Goal: Task Accomplishment & Management: Complete application form

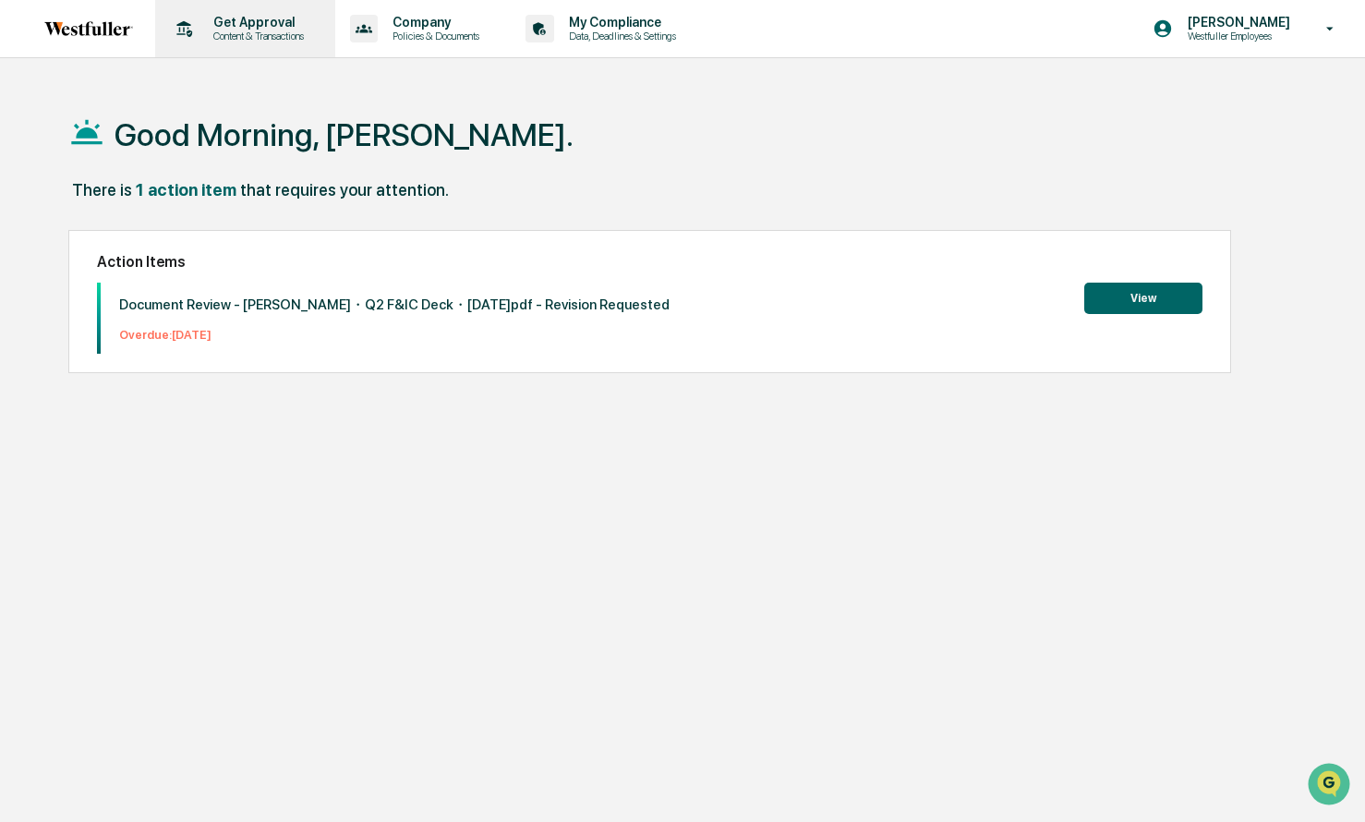
click at [272, 34] on p "Content & Transactions" at bounding box center [256, 36] width 115 height 13
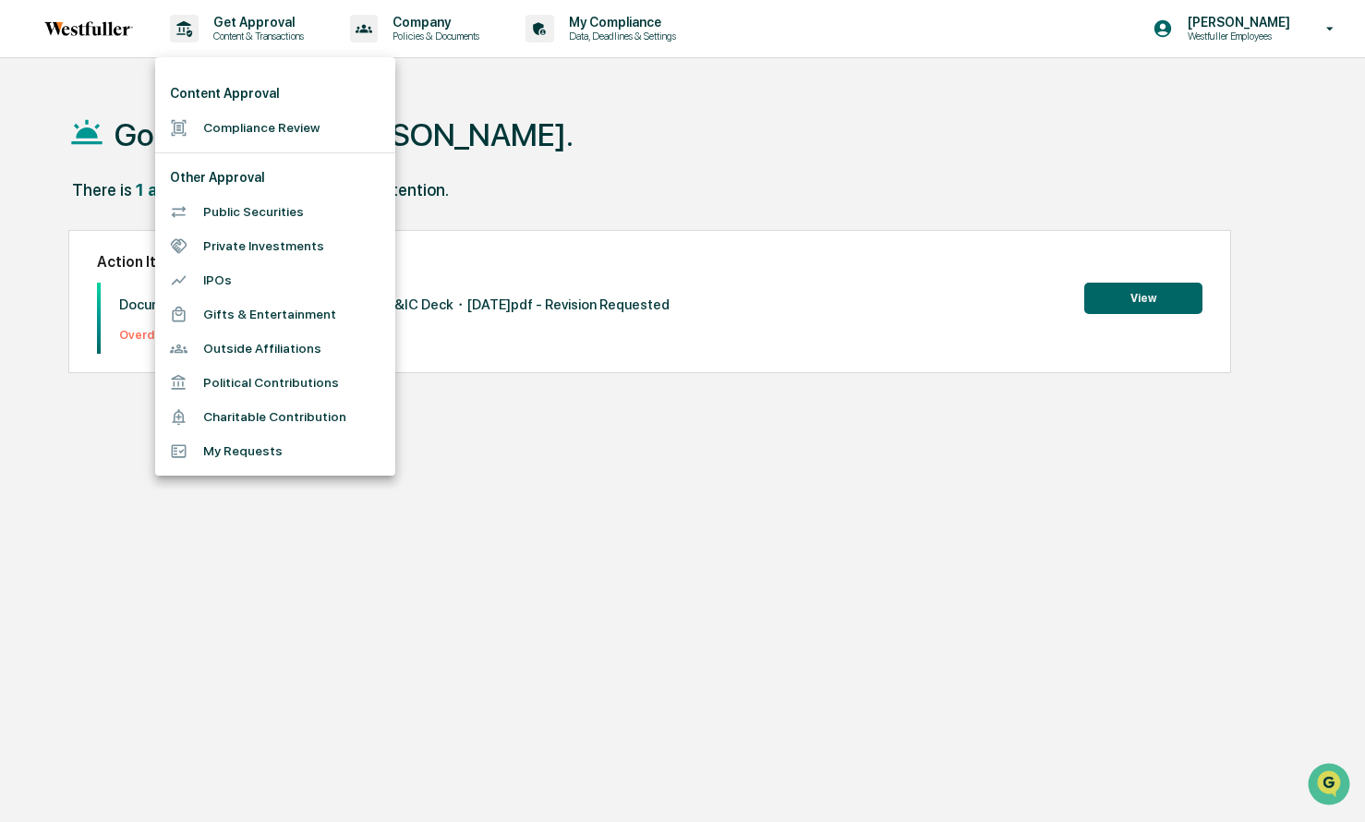
click at [275, 127] on li "Compliance Review" at bounding box center [275, 128] width 240 height 34
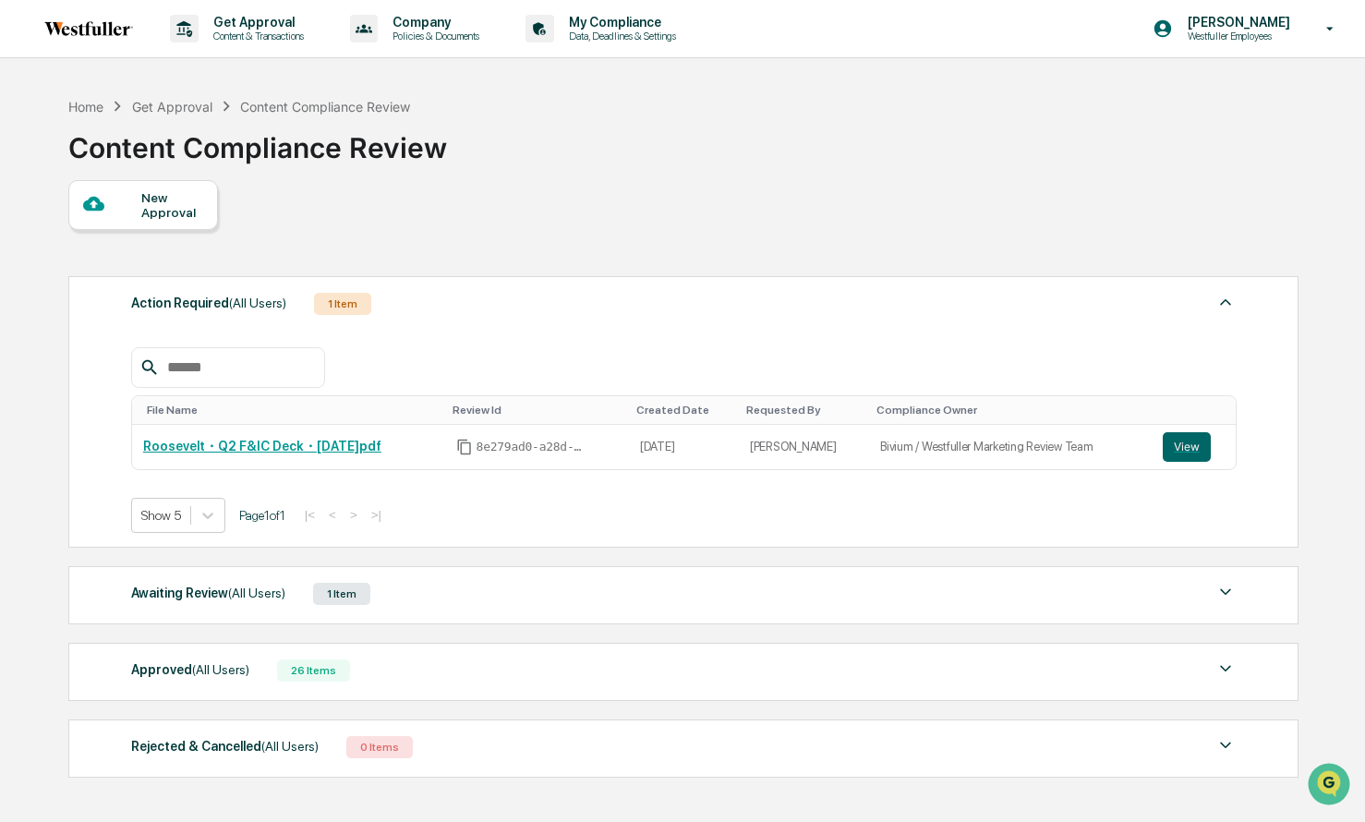
scroll to position [89, 0]
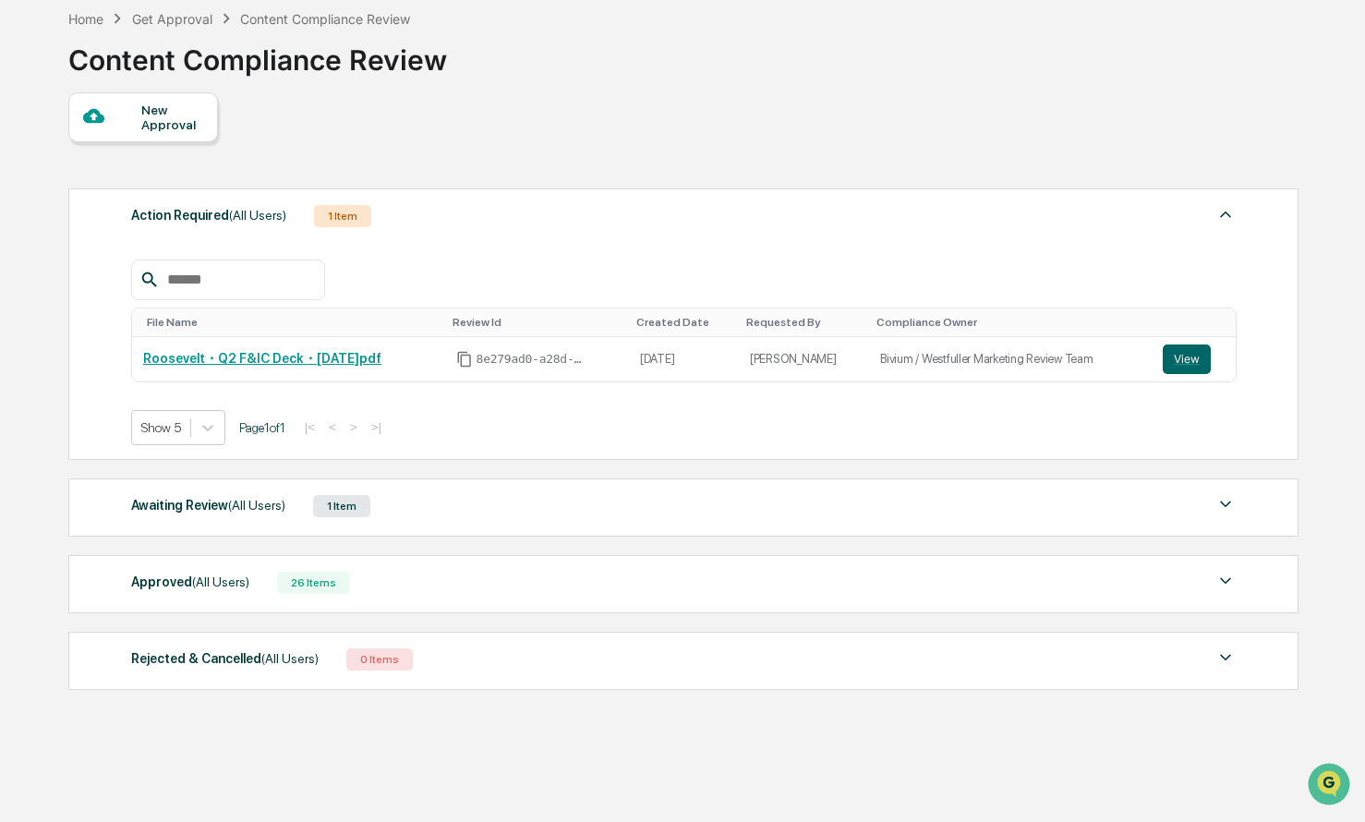
click at [215, 509] on div "Awaiting Review (All Users)" at bounding box center [208, 505] width 154 height 24
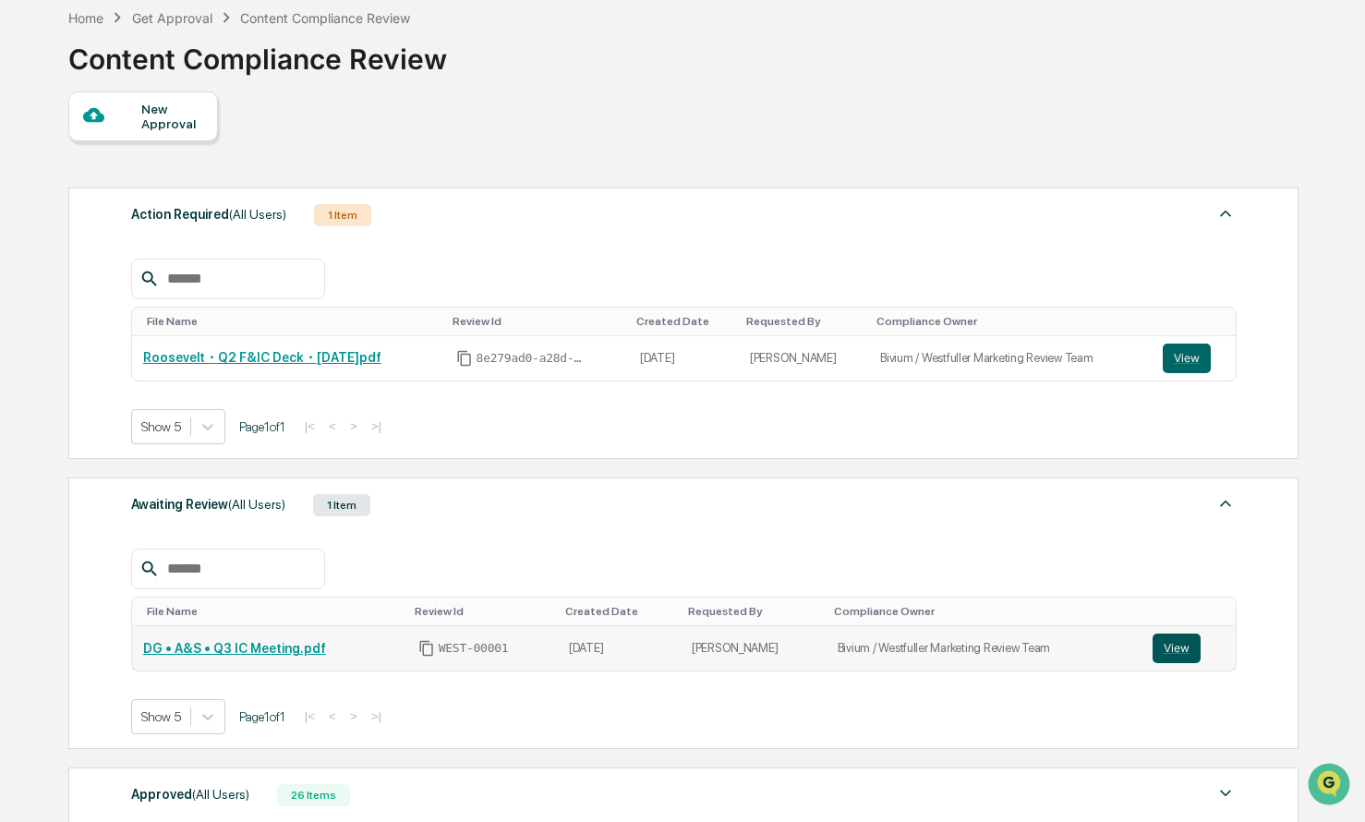
click at [1184, 645] on button "View" at bounding box center [1177, 649] width 48 height 30
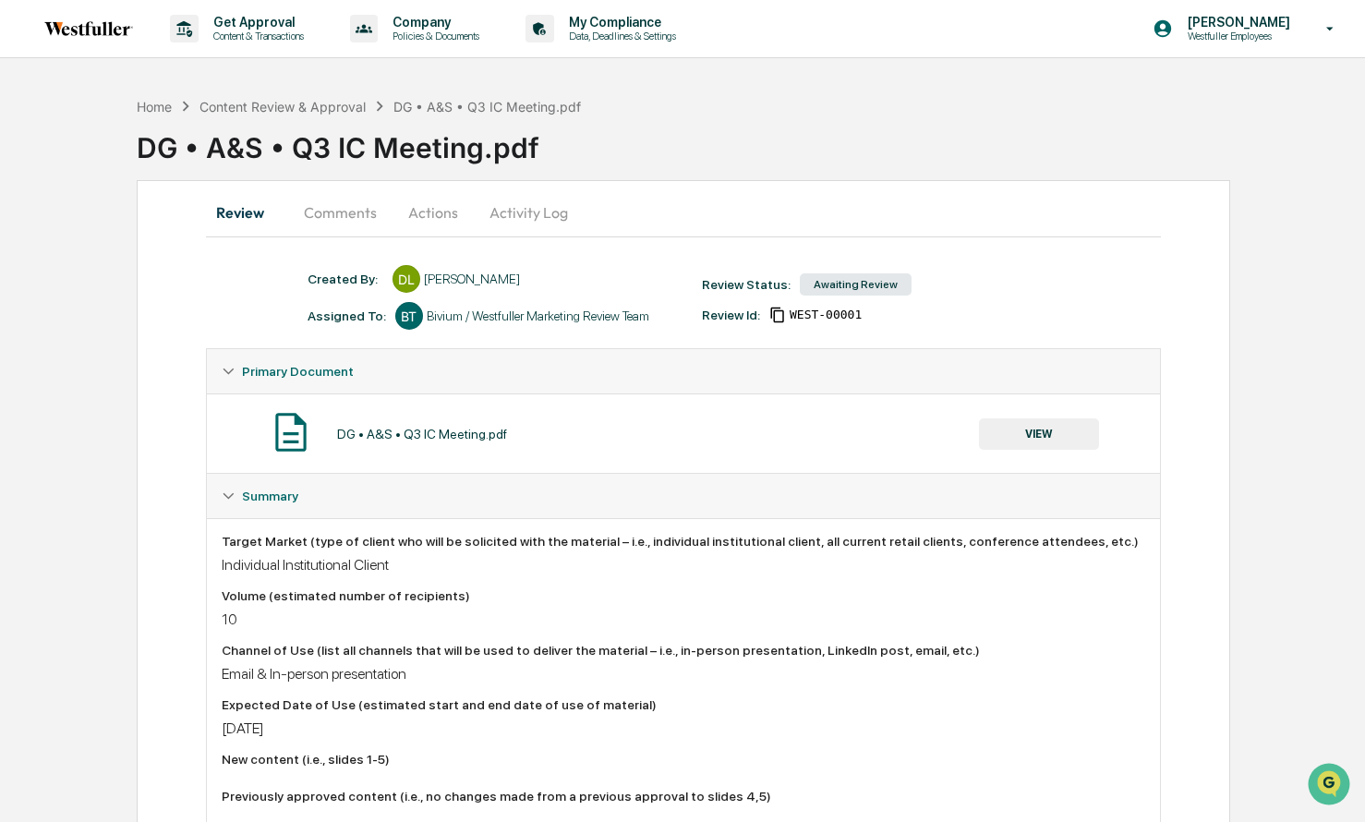
click at [357, 213] on button "Comments" at bounding box center [340, 212] width 103 height 44
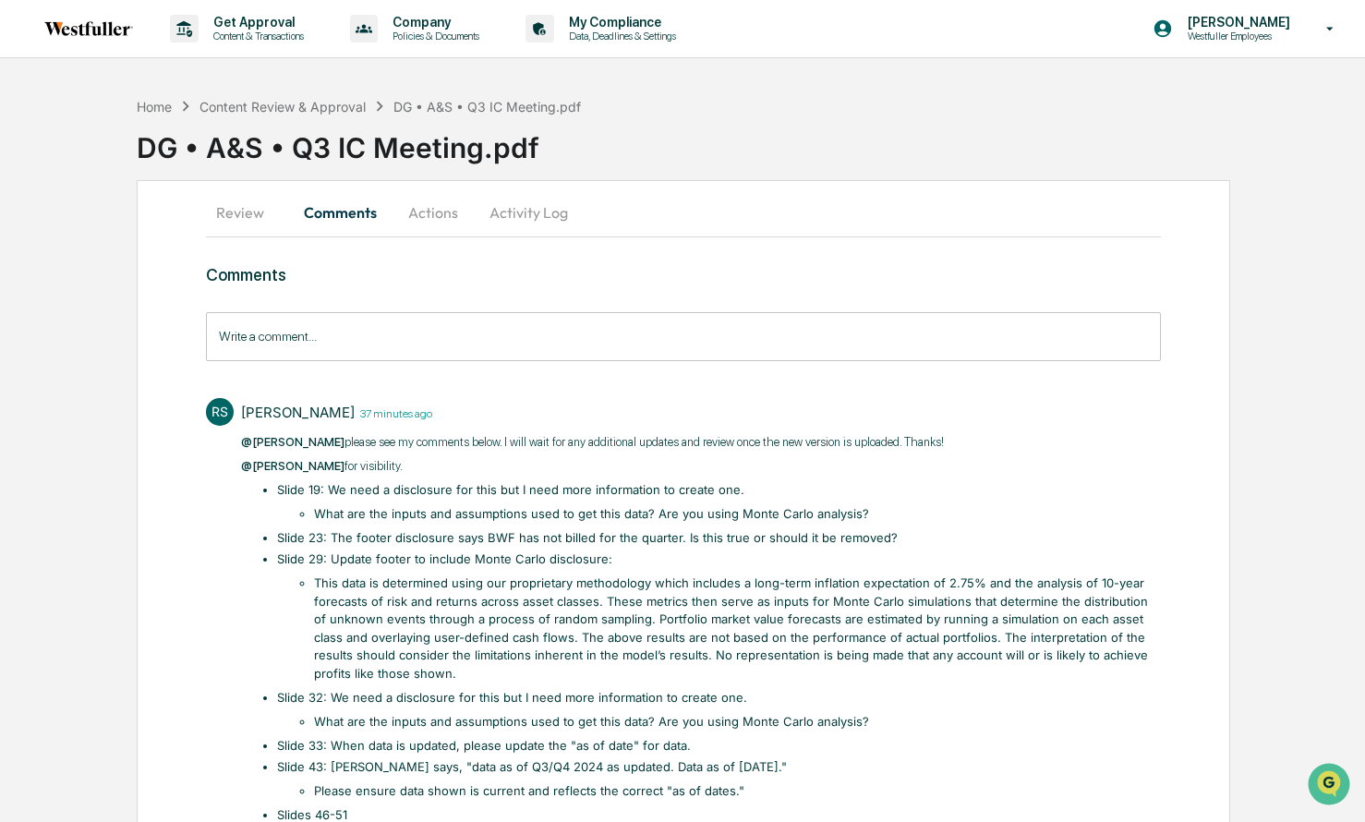
click at [335, 346] on input "Write a comment..." at bounding box center [684, 336] width 956 height 49
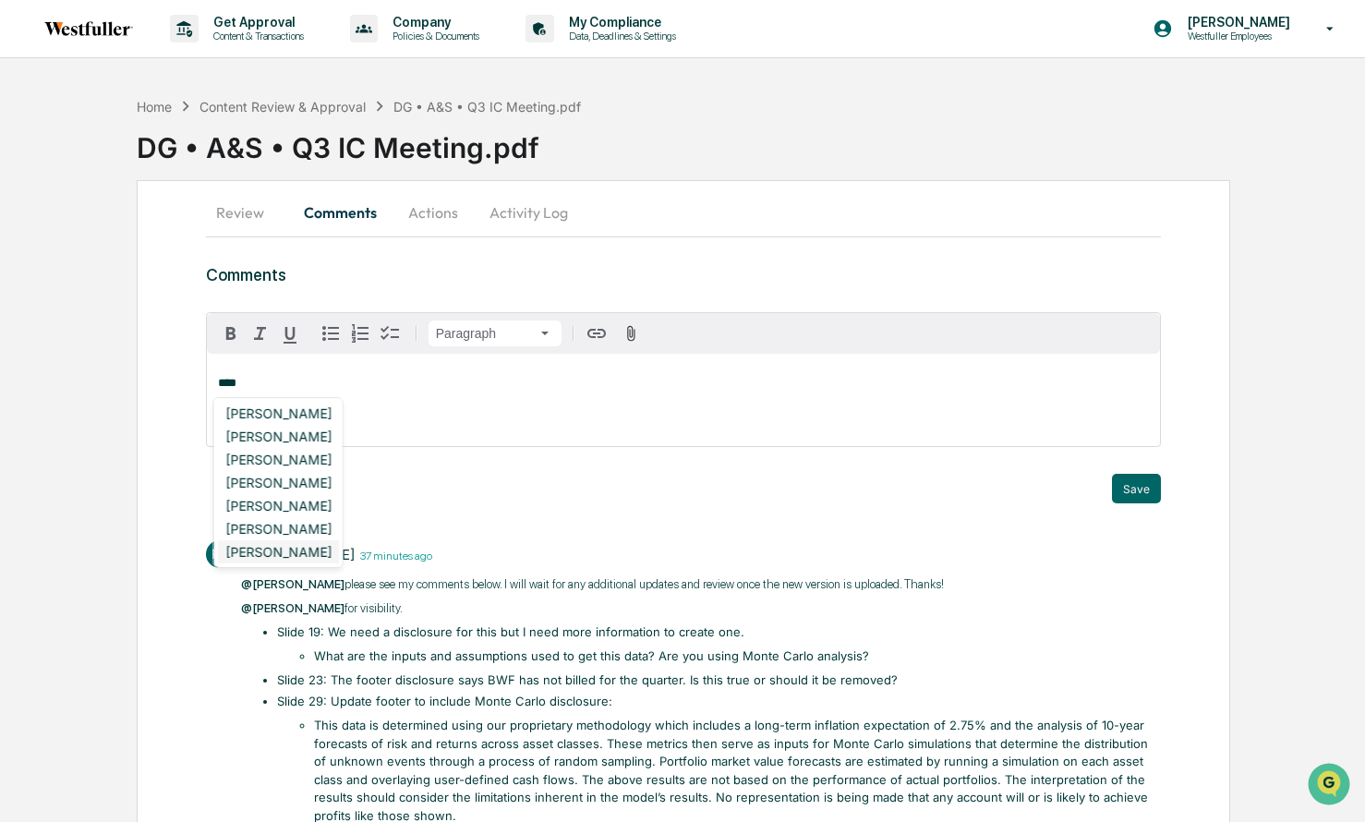
click at [288, 541] on div "[PERSON_NAME]" at bounding box center [278, 551] width 121 height 23
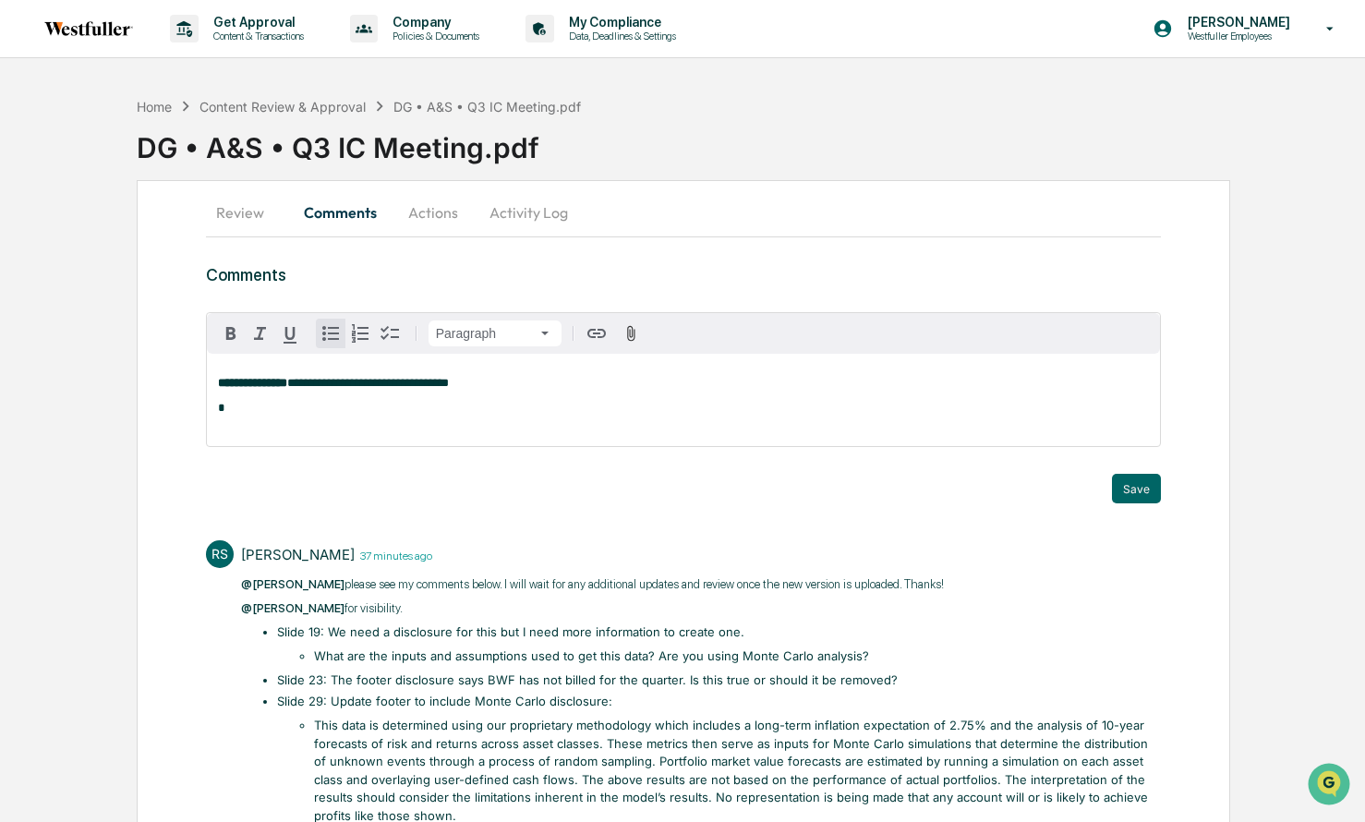
click at [335, 336] on icon "button" at bounding box center [331, 333] width 22 height 22
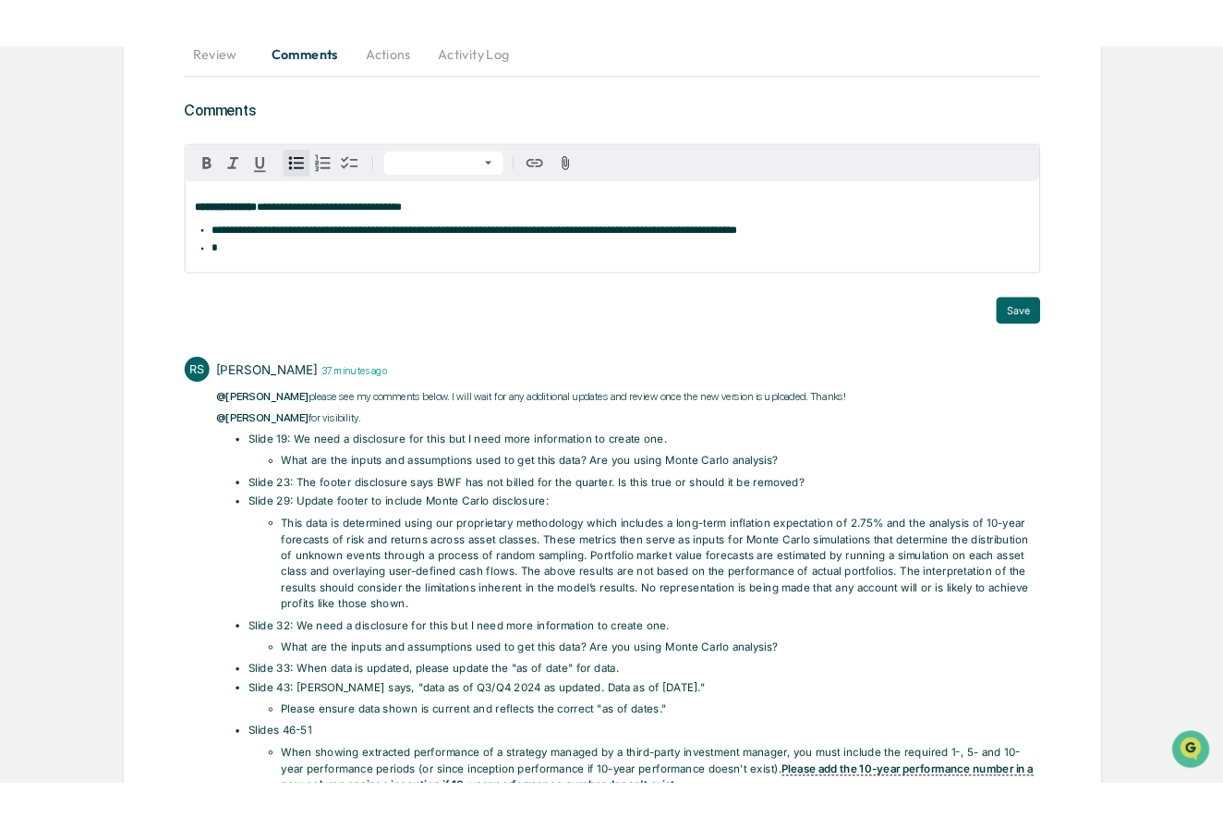
scroll to position [218, 0]
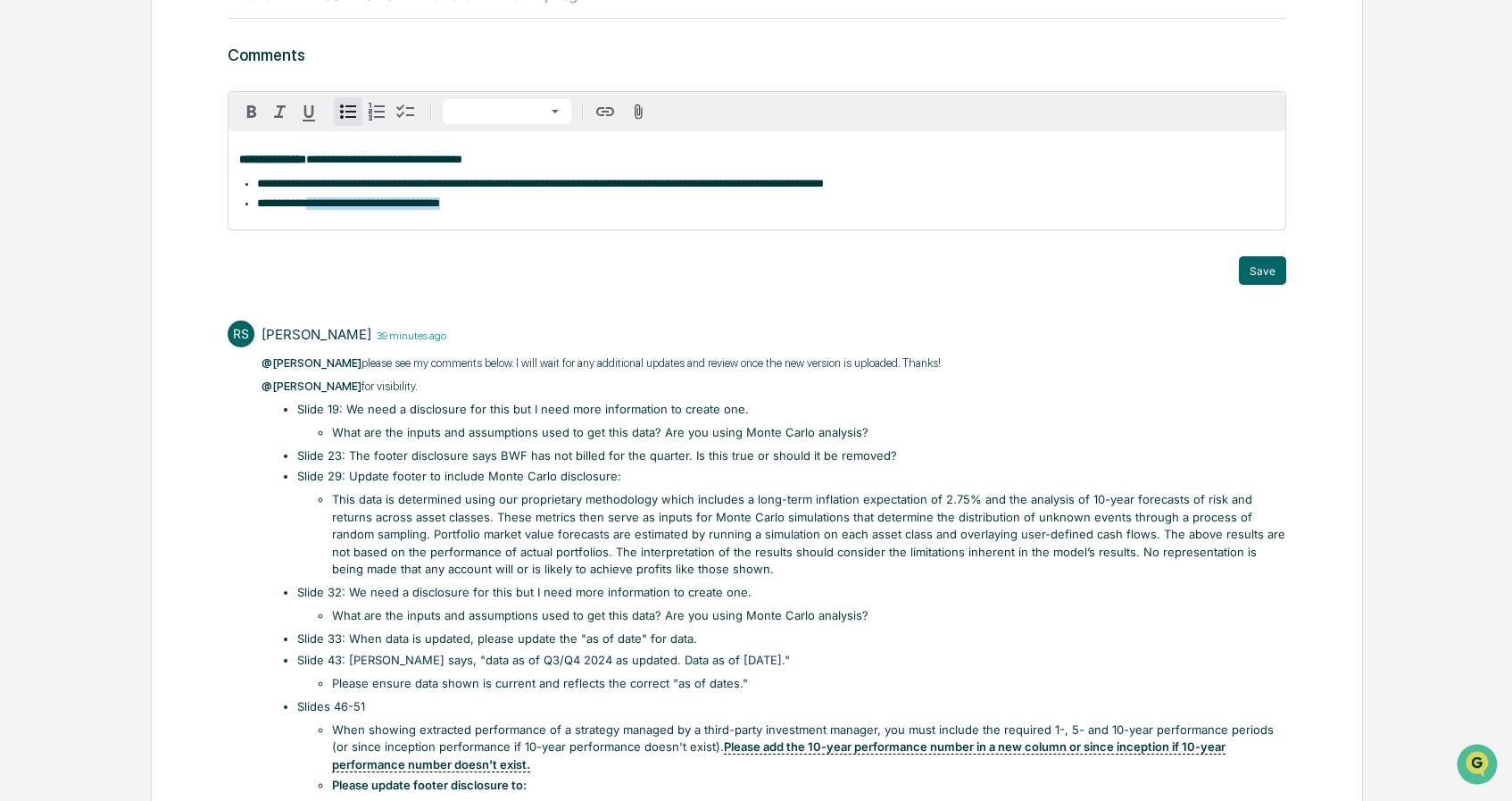
drag, startPoint x: 315, startPoint y: 206, endPoint x: 502, endPoint y: 206, distance: 187.0
click at [502, 206] on li "**********" at bounding box center [765, 203] width 1017 height 13
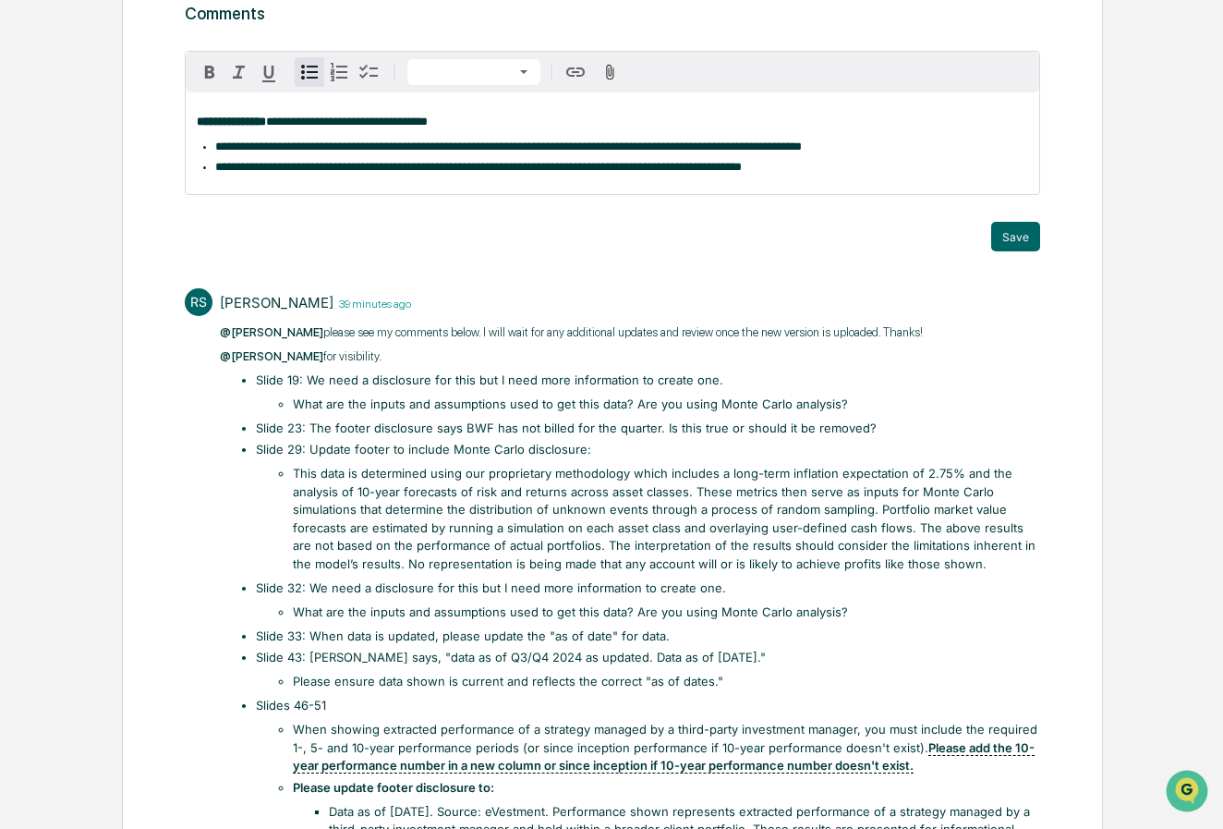
scroll to position [268, 0]
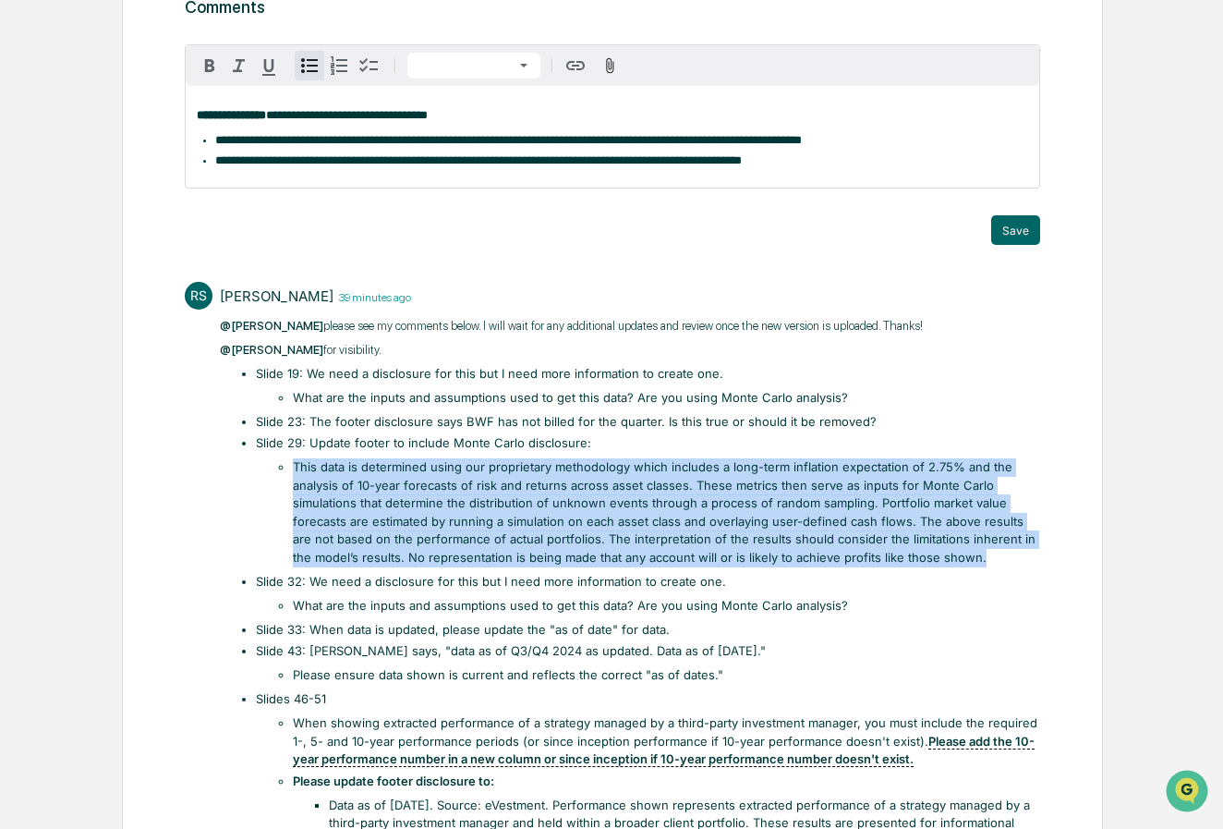
drag, startPoint x: 293, startPoint y: 467, endPoint x: 961, endPoint y: 565, distance: 675.2
click at [961, 565] on li "This data is determined using our proprietary methodology which includes a long…" at bounding box center [667, 512] width 748 height 108
drag, startPoint x: 954, startPoint y: 561, endPoint x: 290, endPoint y: 467, distance: 670.8
click at [290, 467] on ul "This data is determined using our proprietary methodology which includes a long…" at bounding box center [657, 512] width 767 height 108
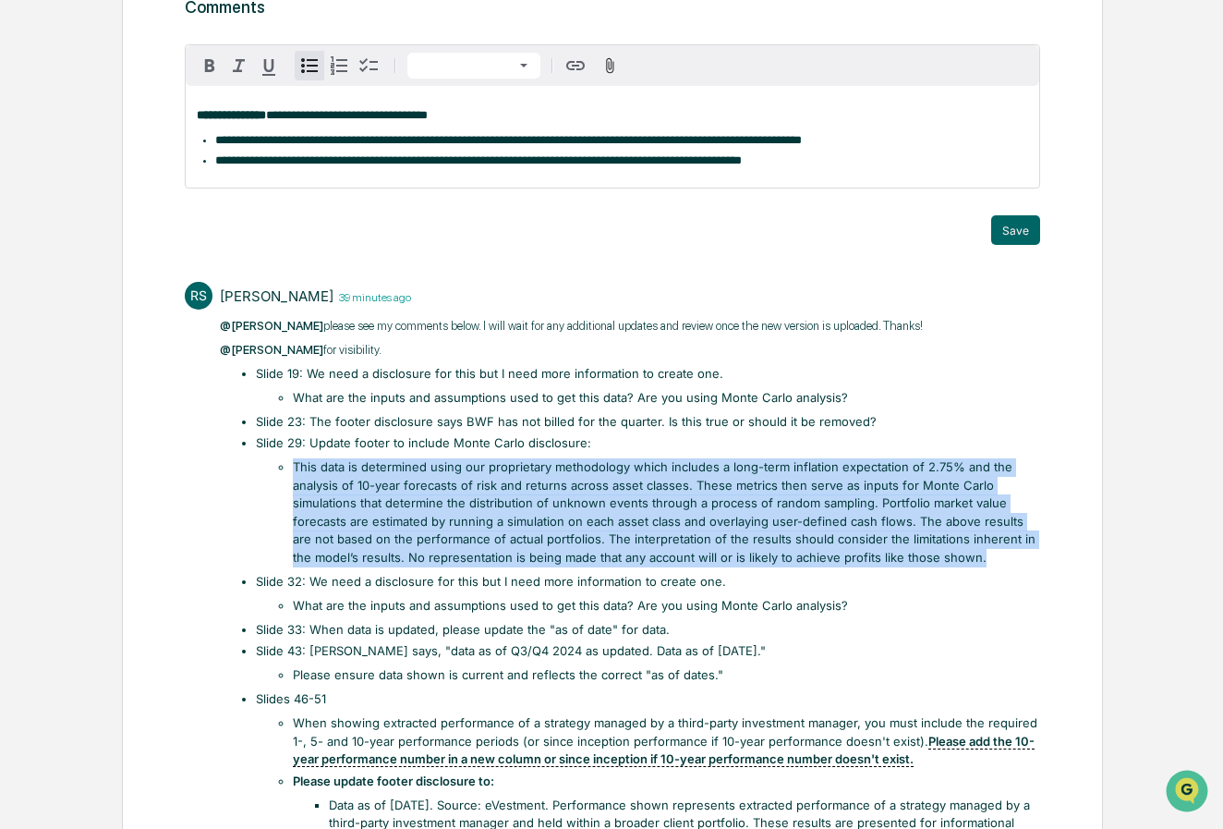
copy li "This data is determined using our proprietary methodology which includes a long…"
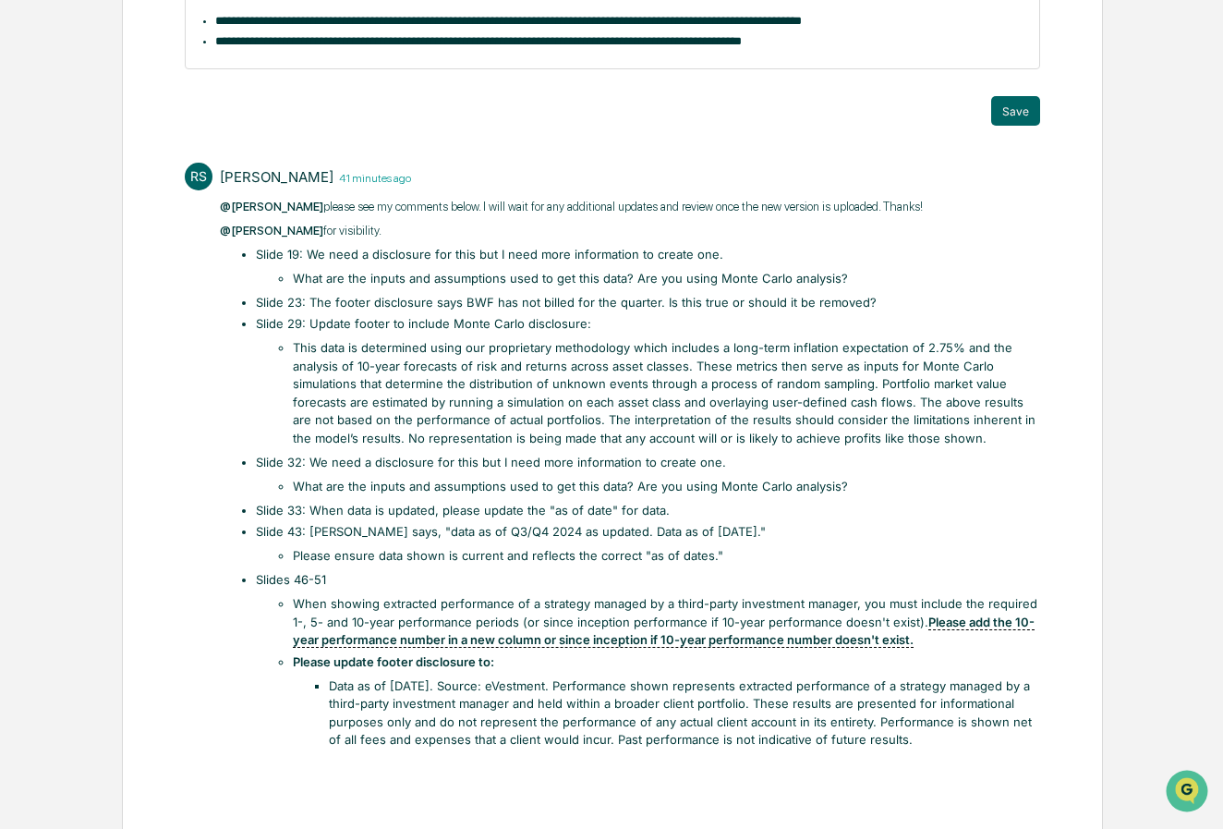
click at [916, 53] on div "**********" at bounding box center [613, 18] width 855 height 102
click at [256, 26] on span "**********" at bounding box center [508, 21] width 587 height 12
click at [878, 53] on div "**********" at bounding box center [613, 18] width 855 height 102
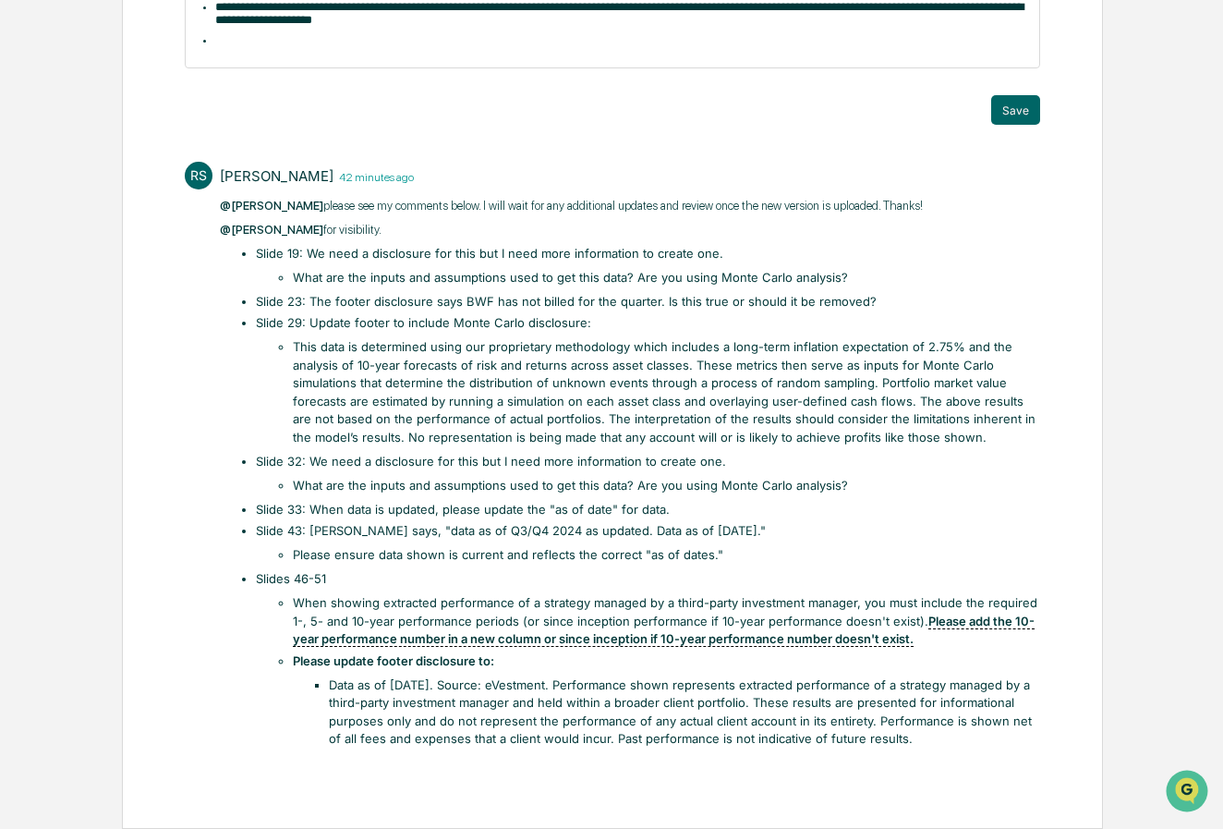
scroll to position [449, 0]
drag, startPoint x: 899, startPoint y: 746, endPoint x: 315, endPoint y: 685, distance: 587.1
click at [315, 685] on ul "Data as of [DATE]. Source: eVestment. Performance shown represents extracted pe…" at bounding box center [675, 712] width 730 height 72
copy li "Data as of [DATE]. Source: eVestment. Performance shown represents extracted pe…"
click at [261, 47] on li at bounding box center [622, 40] width 814 height 13
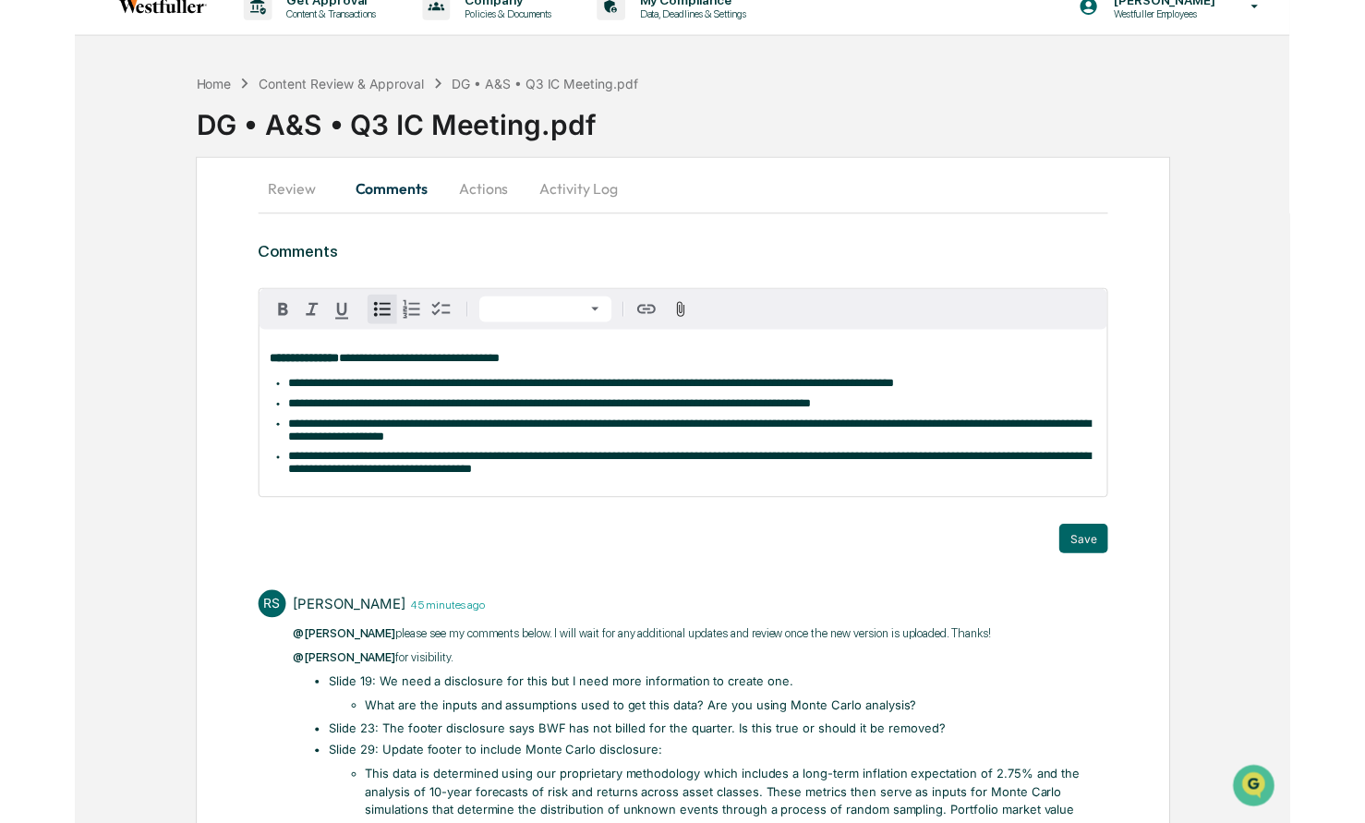
scroll to position [35, 0]
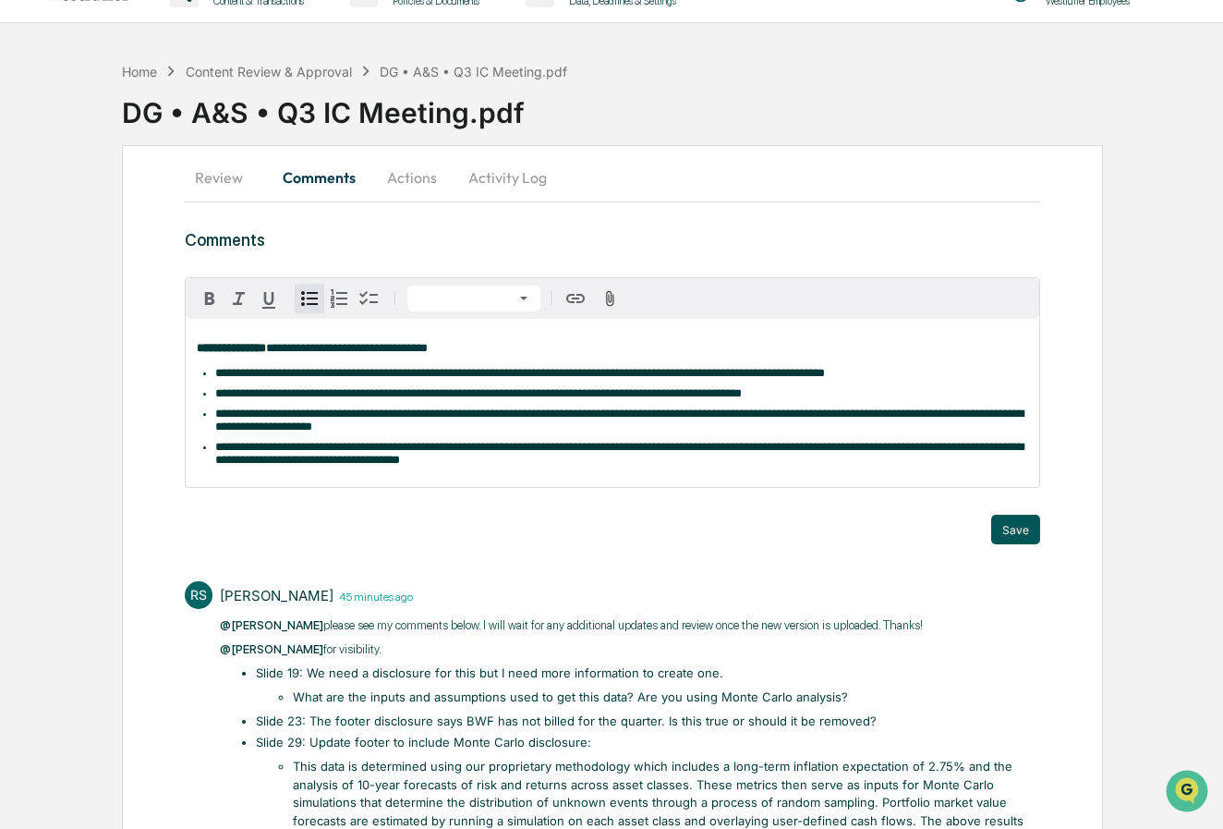
click at [1013, 536] on button "Save" at bounding box center [1015, 530] width 49 height 30
